Goal: Use online tool/utility

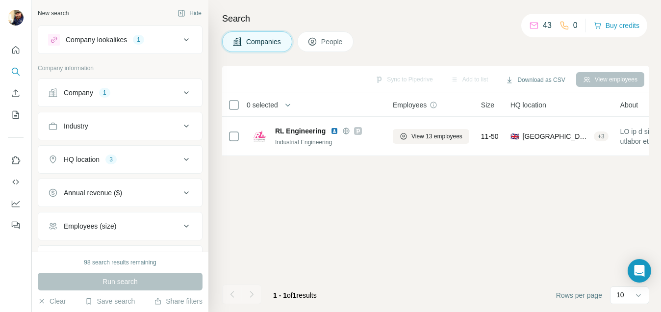
click at [62, 11] on div "New search" at bounding box center [53, 13] width 31 height 9
click at [45, 12] on div "New search" at bounding box center [53, 13] width 31 height 9
click at [35, 15] on div "New search Hide Company lookalikes 1 Company information Company 1 Industry HQ …" at bounding box center [120, 125] width 176 height 251
click at [54, 301] on button "Clear" at bounding box center [52, 301] width 28 height 10
click at [43, 299] on icon "button" at bounding box center [42, 300] width 4 height 4
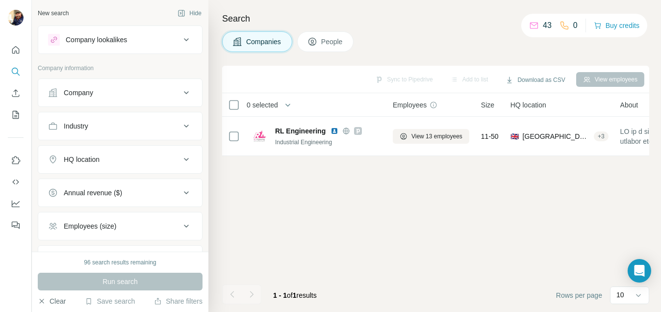
click at [43, 300] on icon "button" at bounding box center [42, 300] width 4 height 4
